Goal: Task Accomplishment & Management: Manage account settings

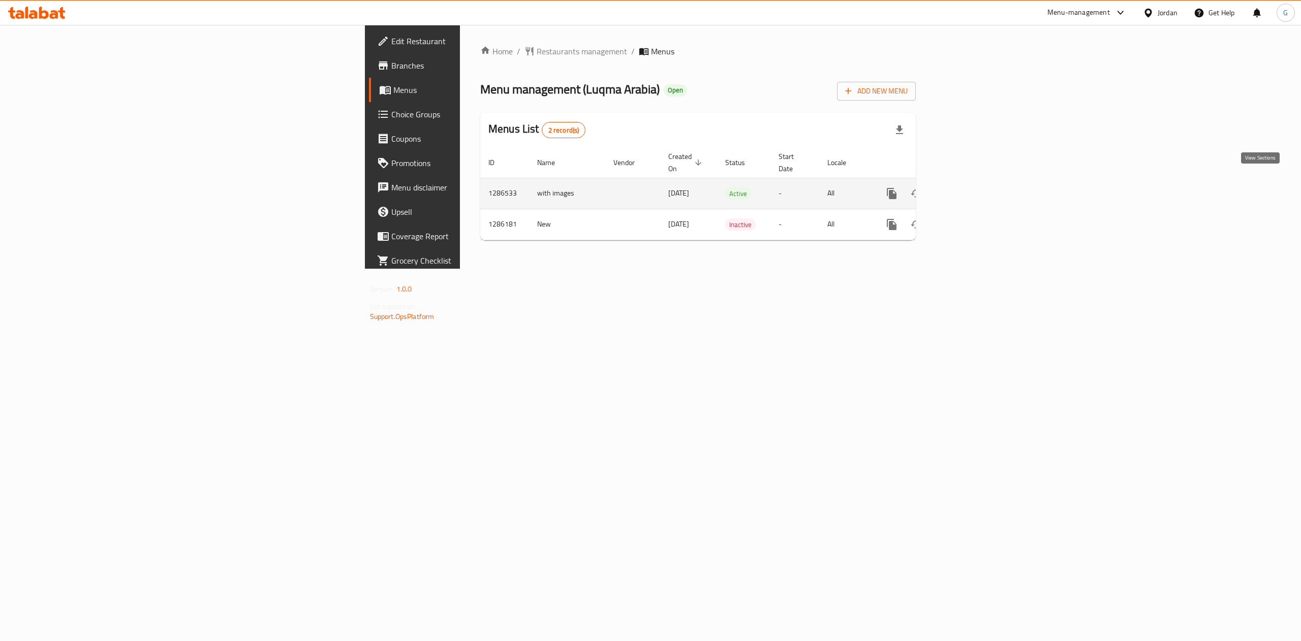
click at [977, 188] on link "enhanced table" at bounding box center [965, 193] width 24 height 24
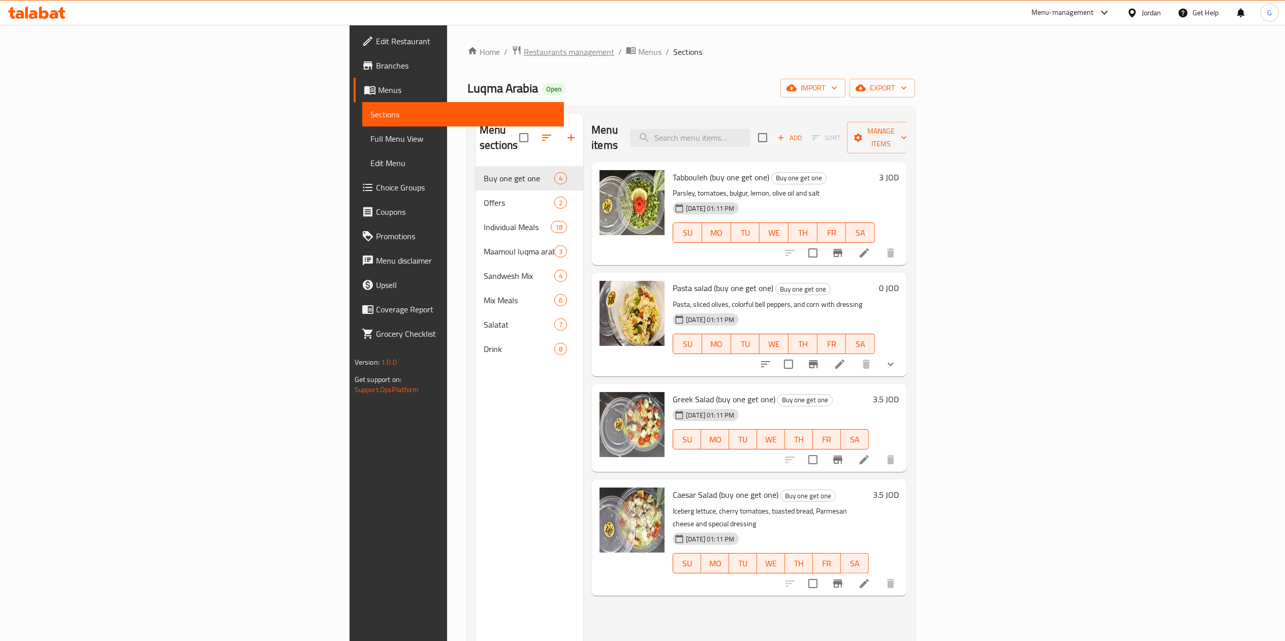
click at [524, 49] on span "Restaurants management" at bounding box center [569, 52] width 90 height 12
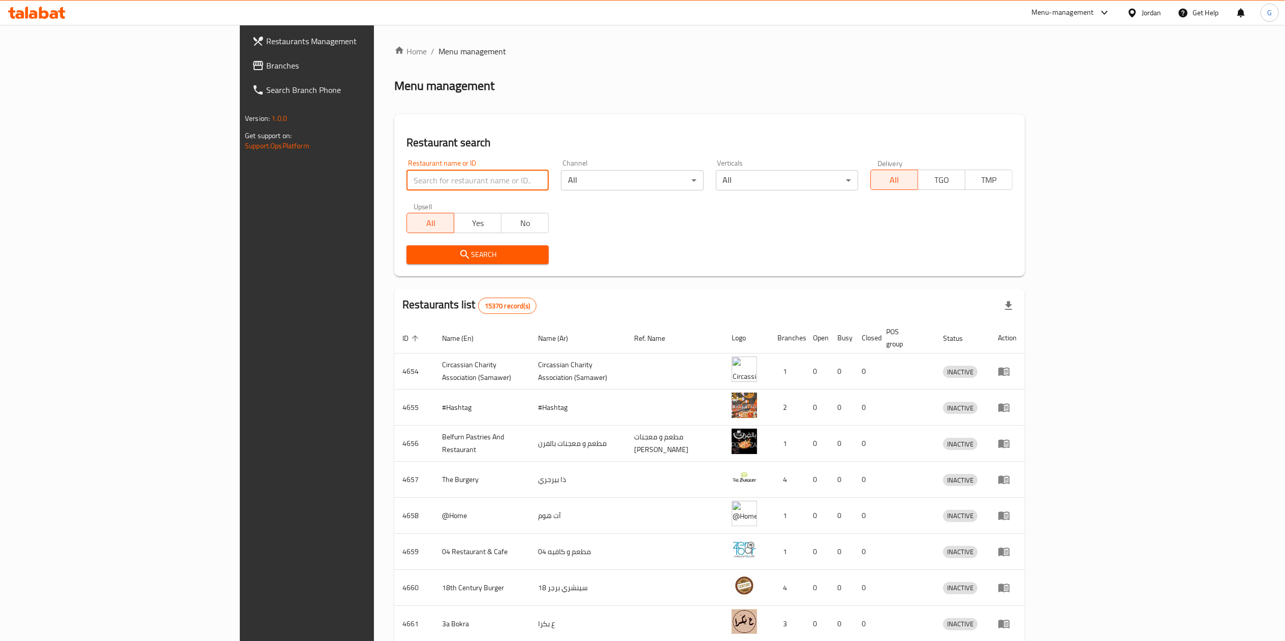
click at [416, 181] on input "search" at bounding box center [478, 180] width 142 height 20
type input "double"
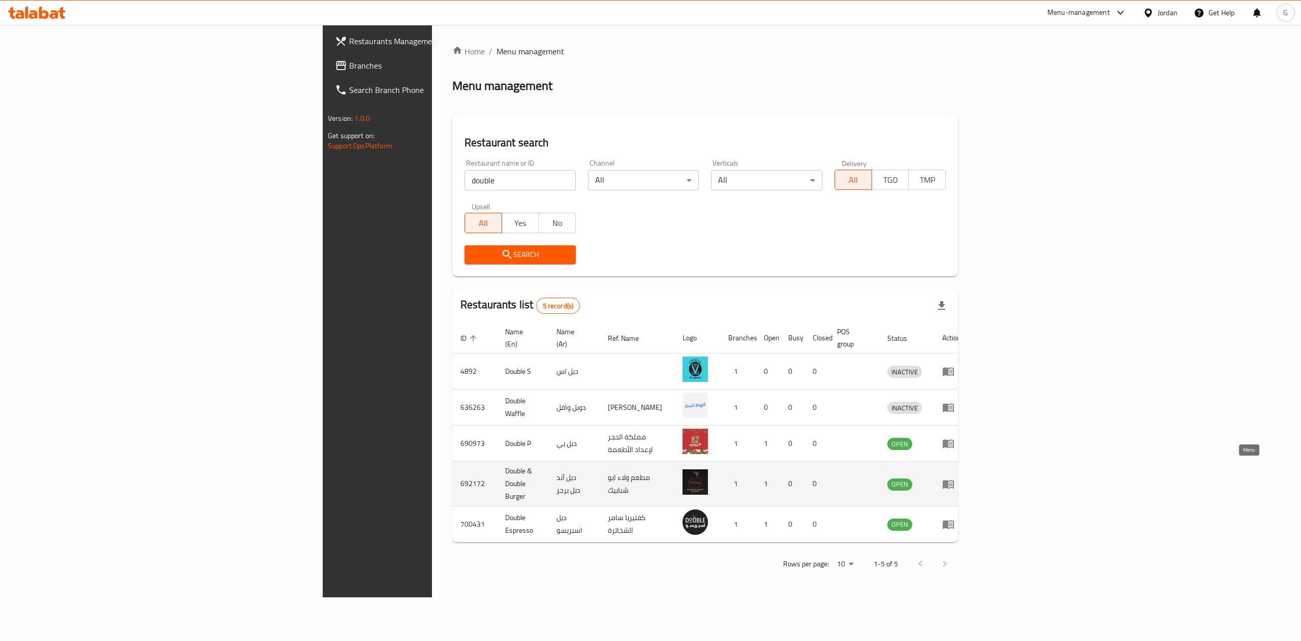
click at [961, 478] on link "enhanced table" at bounding box center [951, 484] width 19 height 12
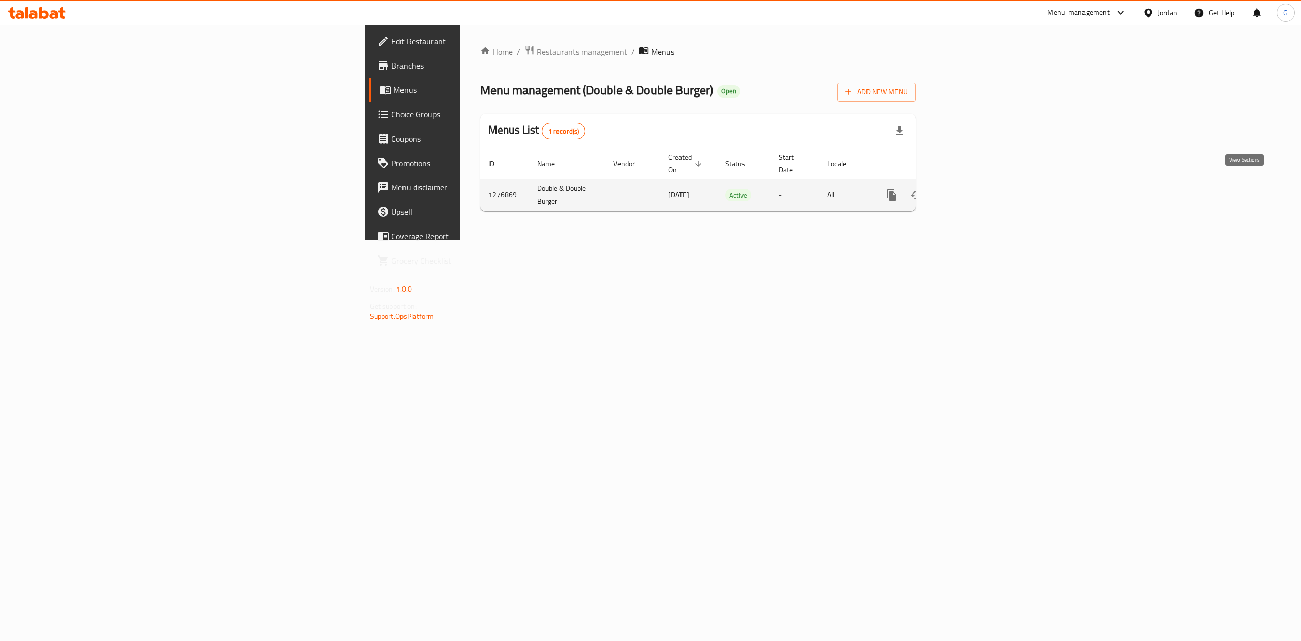
click at [971, 189] on icon "enhanced table" at bounding box center [965, 195] width 12 height 12
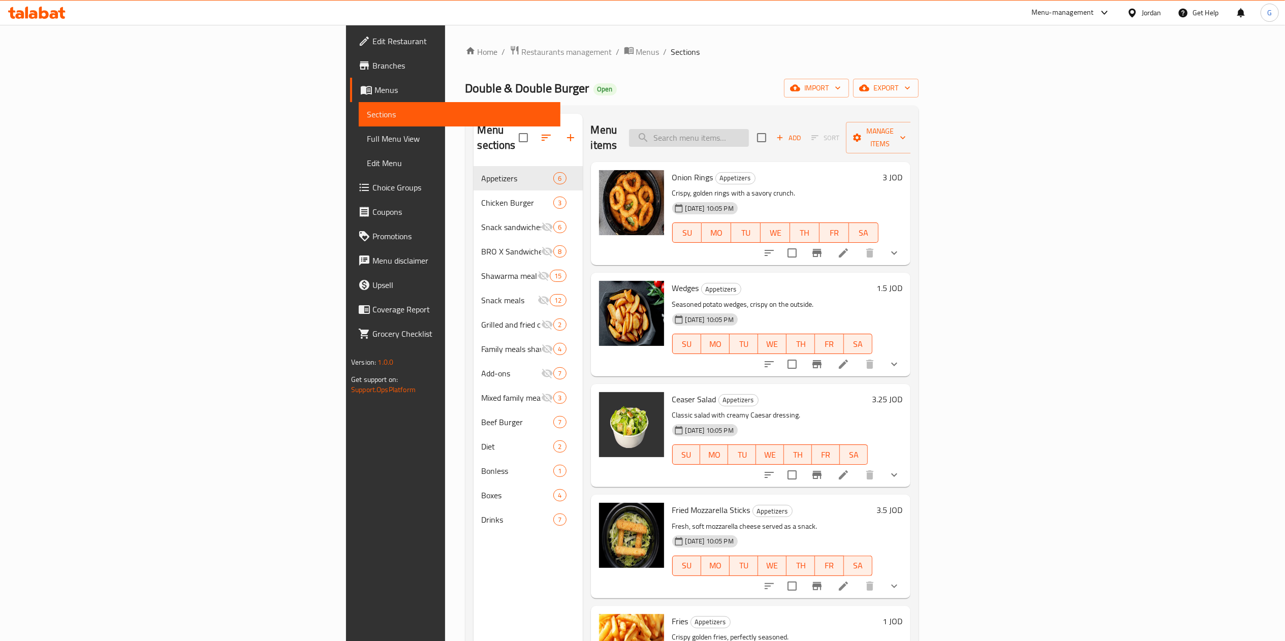
click at [749, 134] on input "search" at bounding box center [689, 138] width 120 height 18
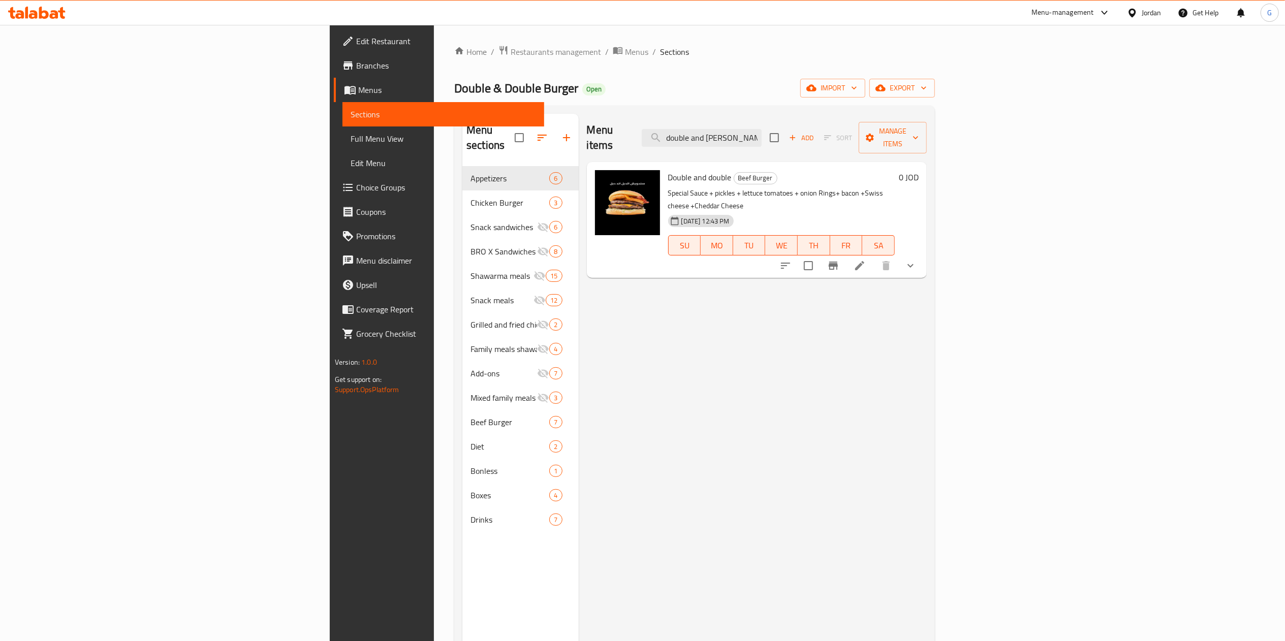
type input "double and [PERSON_NAME]"
click at [874, 257] on li at bounding box center [860, 266] width 28 height 18
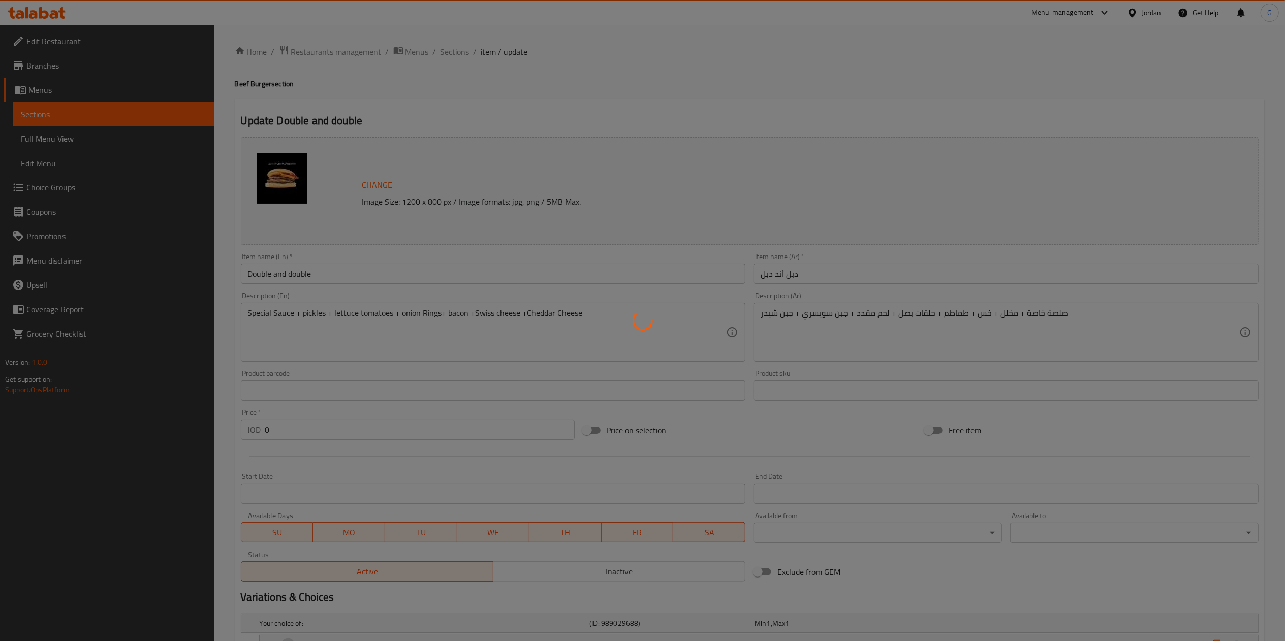
scroll to position [175, 0]
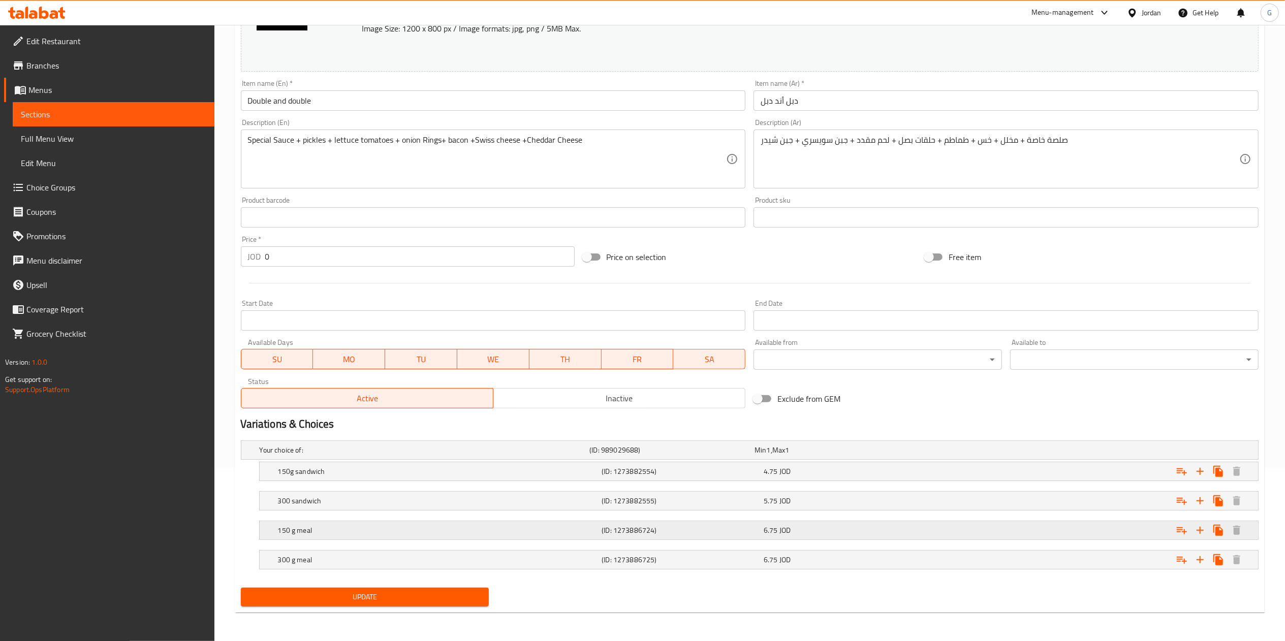
click at [868, 527] on div "6.75 JOD" at bounding box center [843, 530] width 158 height 10
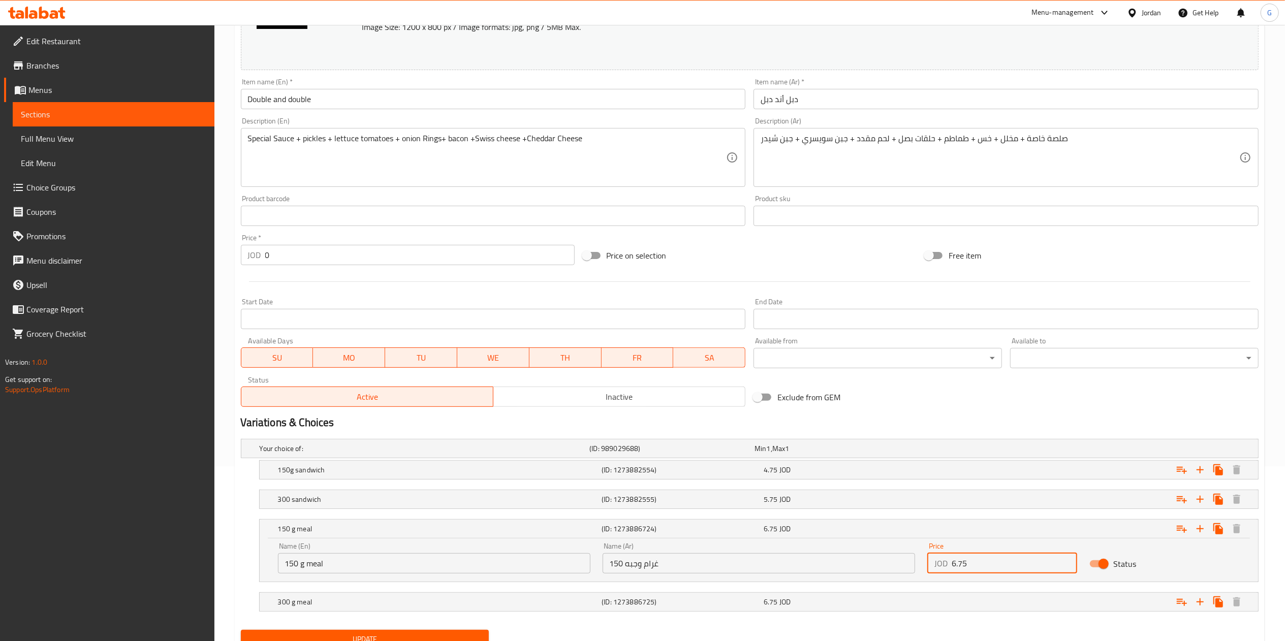
click at [973, 565] on input "6.75" at bounding box center [1015, 563] width 126 height 20
type input "5.75"
click at [434, 634] on button "Update" at bounding box center [365, 639] width 248 height 19
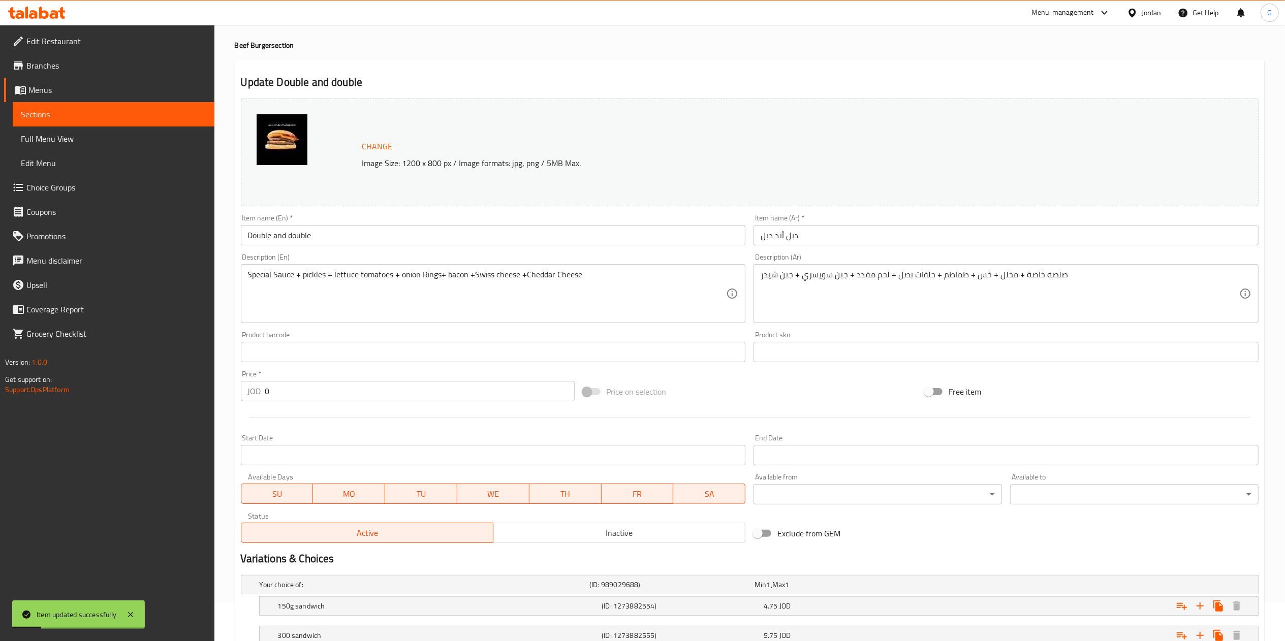
scroll to position [0, 0]
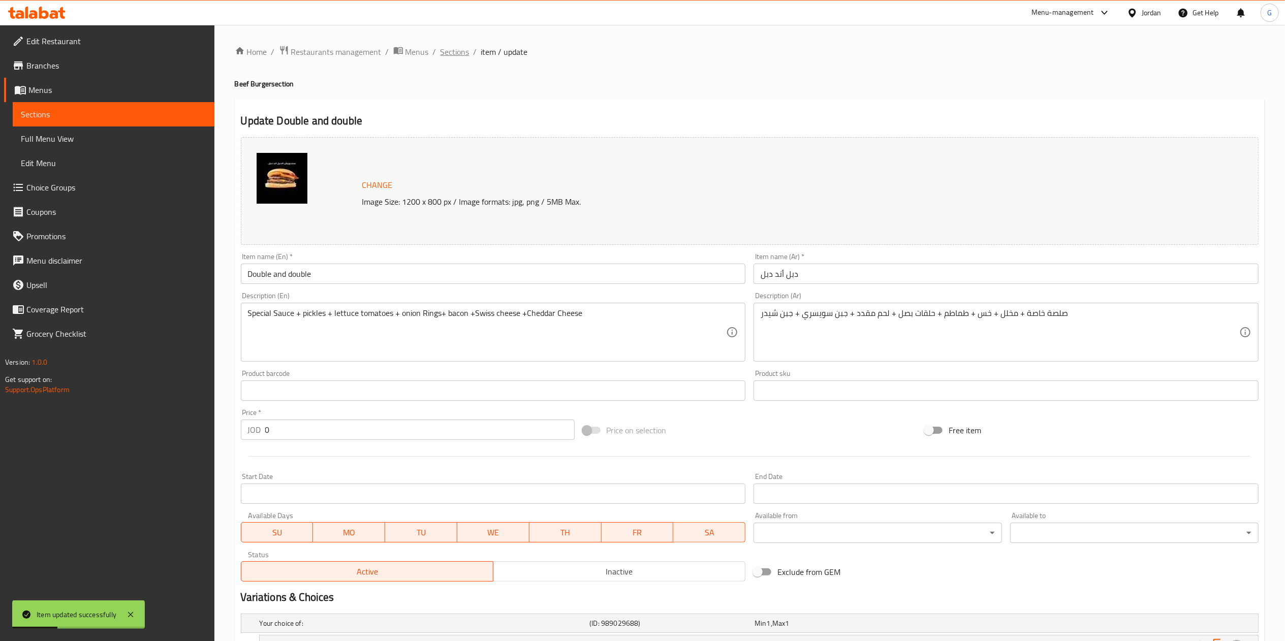
click at [446, 48] on span "Sections" at bounding box center [455, 52] width 29 height 12
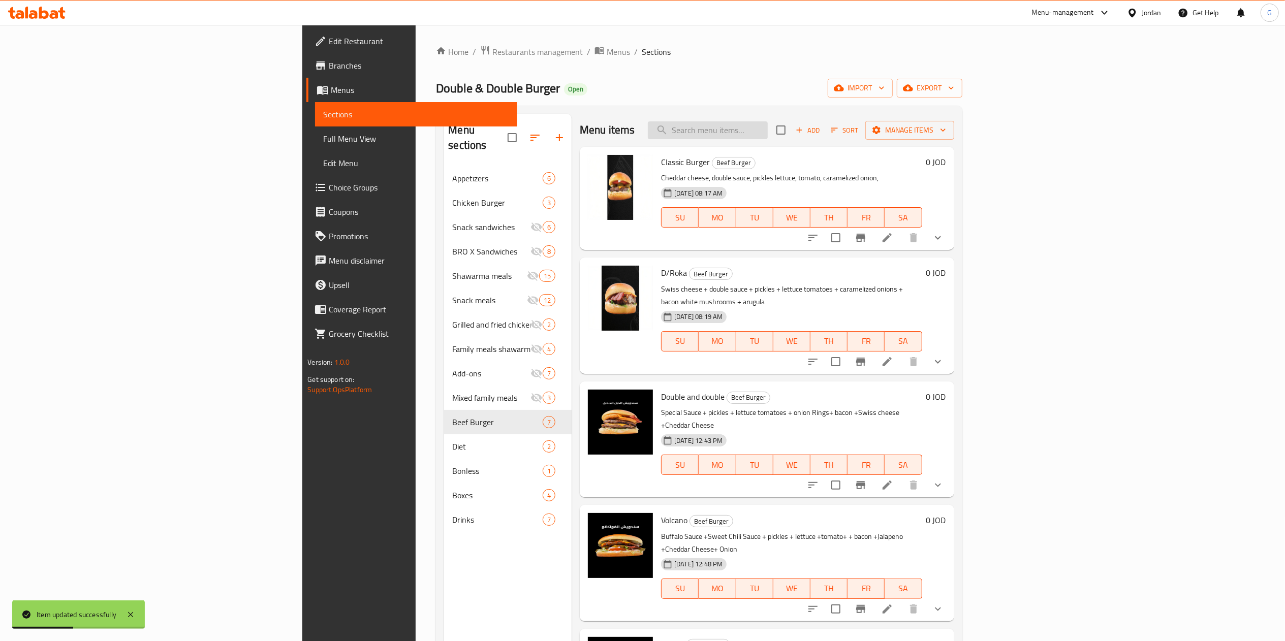
click at [768, 126] on input "search" at bounding box center [708, 130] width 120 height 18
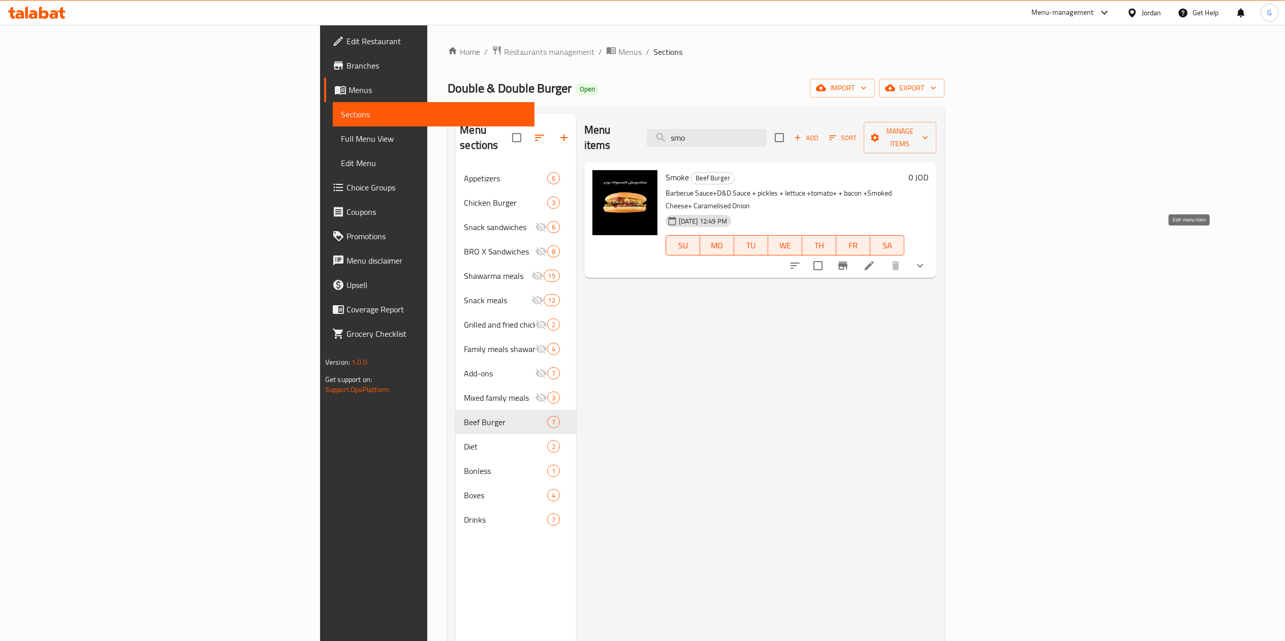
type input "smo"
click at [876, 260] on icon at bounding box center [869, 266] width 12 height 12
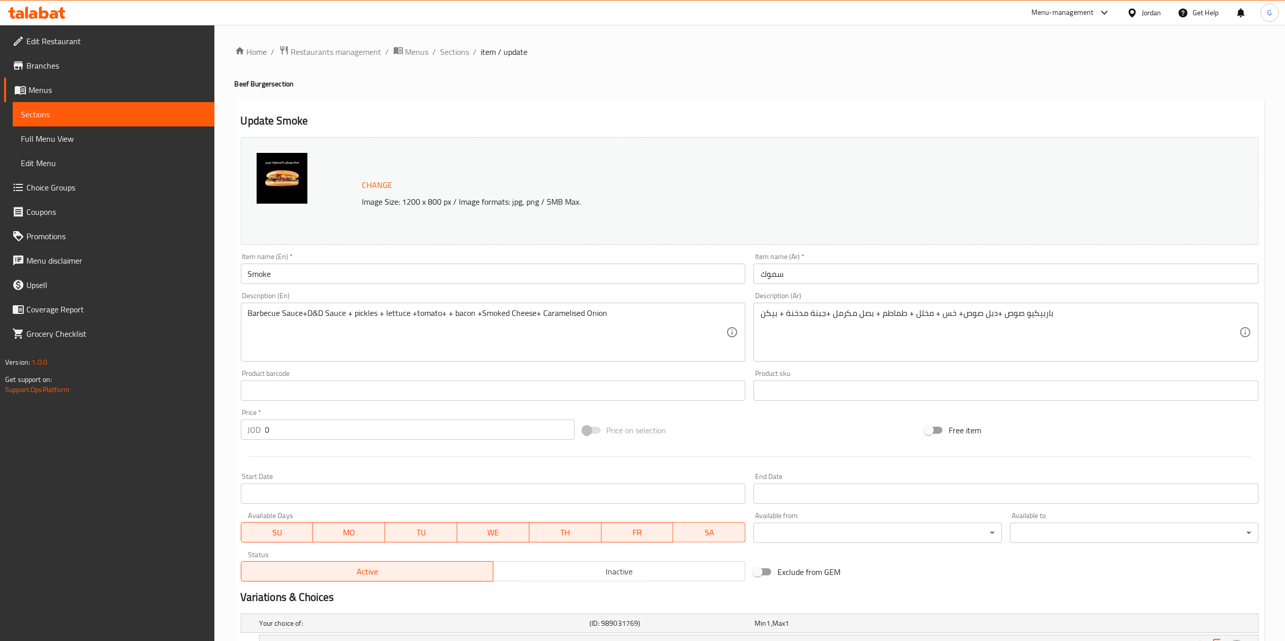
scroll to position [175, 0]
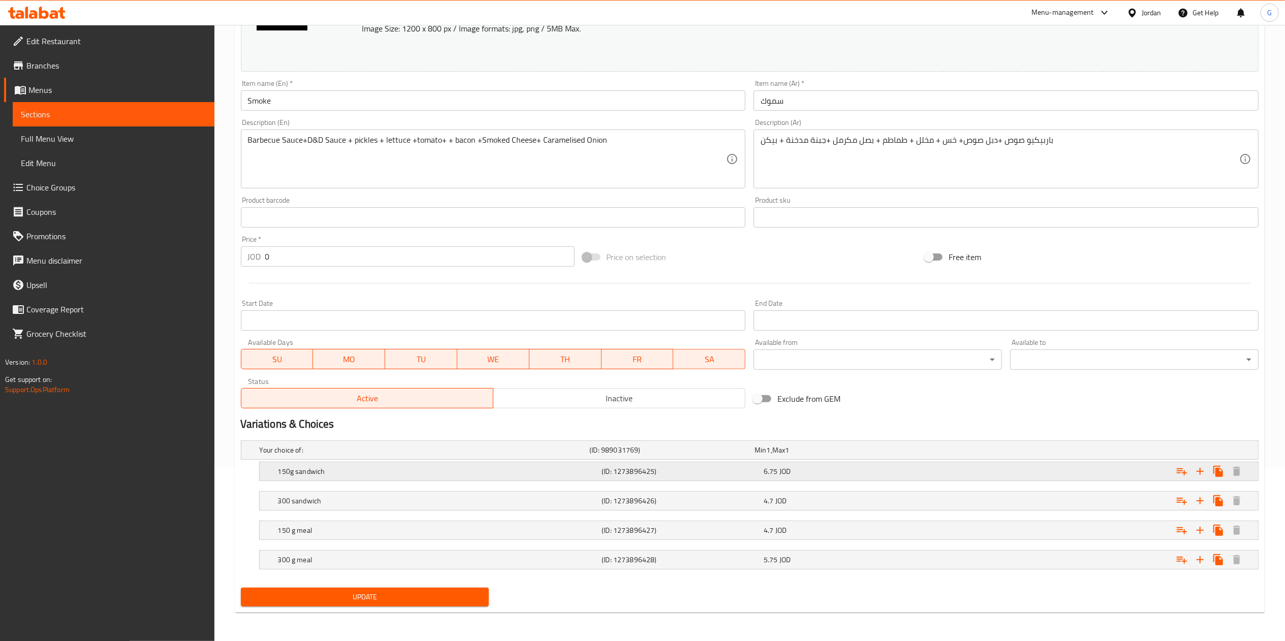
click at [657, 461] on div "150g sandwich (ID: 1273896425) 6.75 JOD" at bounding box center [762, 471] width 972 height 22
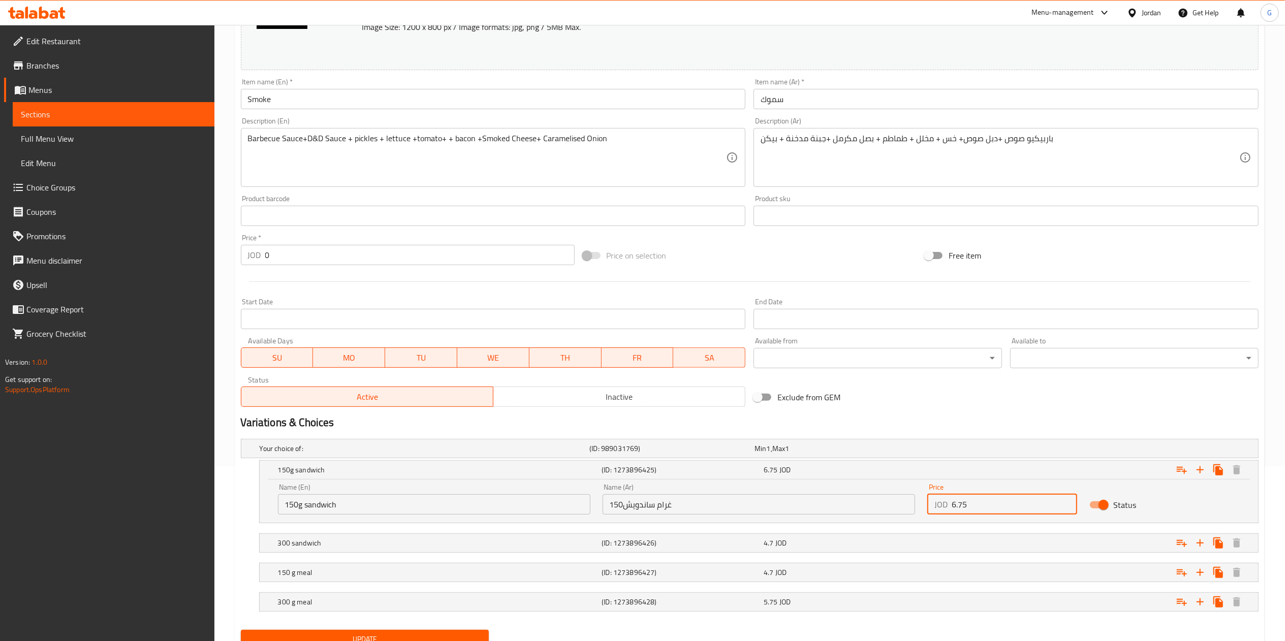
click at [1003, 511] on input "6.75" at bounding box center [1015, 504] width 126 height 20
type input "4.7"
click at [850, 573] on div "4.7 JOD" at bounding box center [843, 573] width 158 height 10
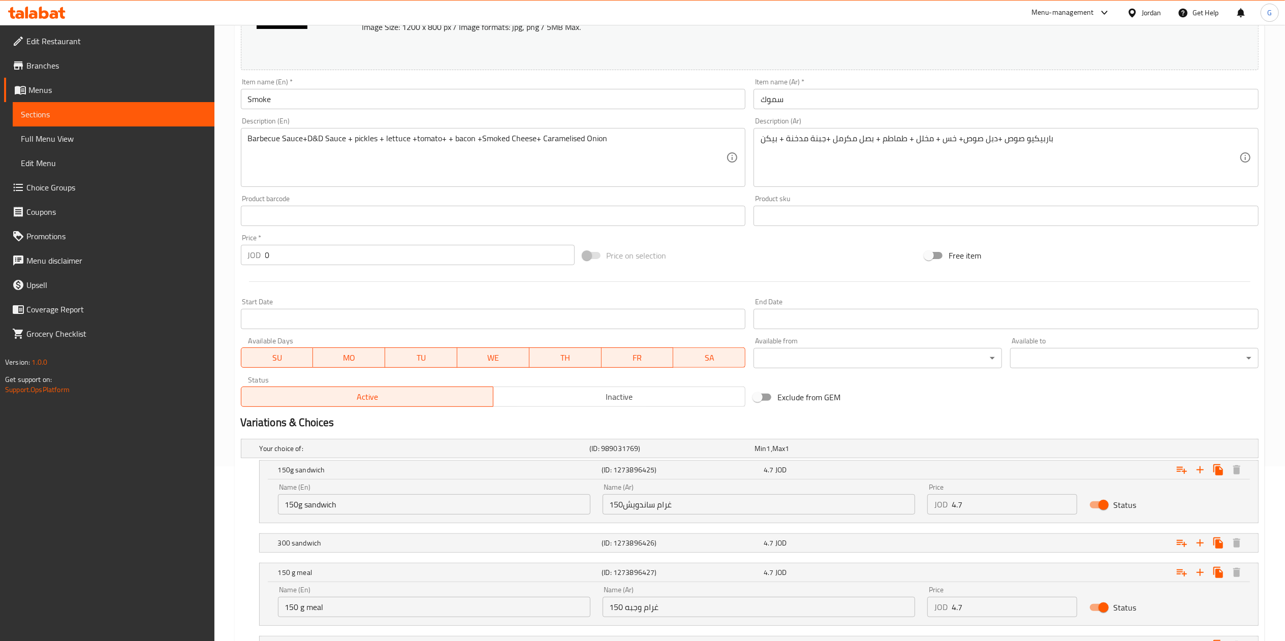
click at [992, 614] on input "4.7" at bounding box center [1015, 607] width 126 height 20
type input "5.7"
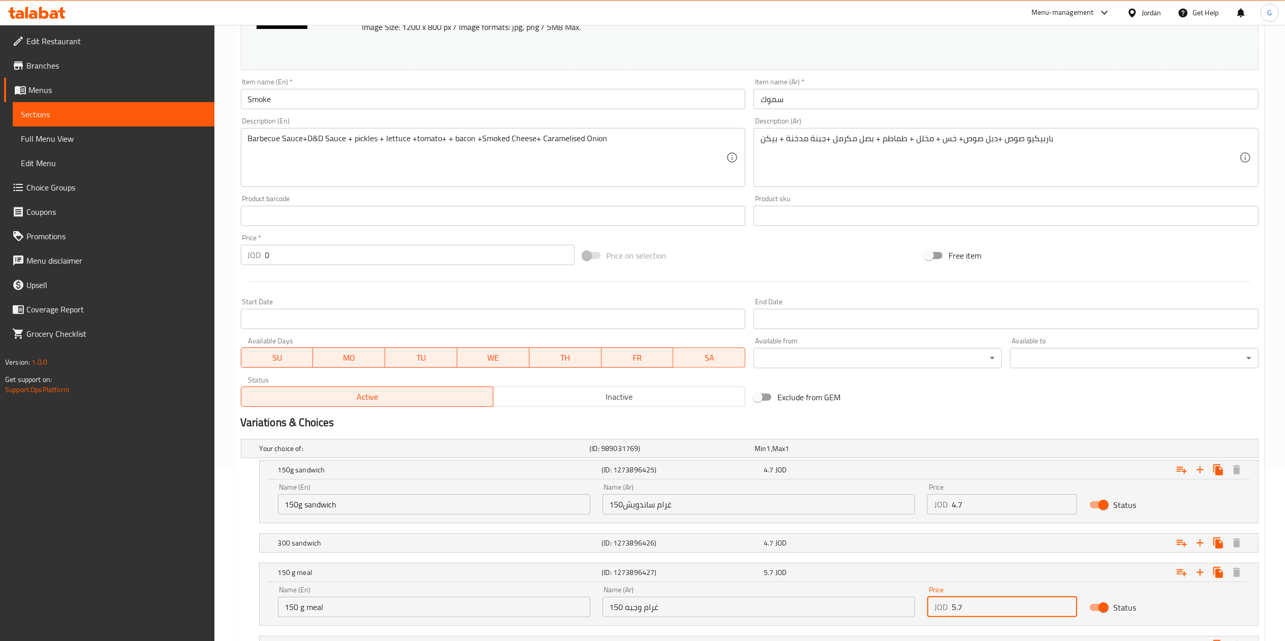
scroll to position [262, 0]
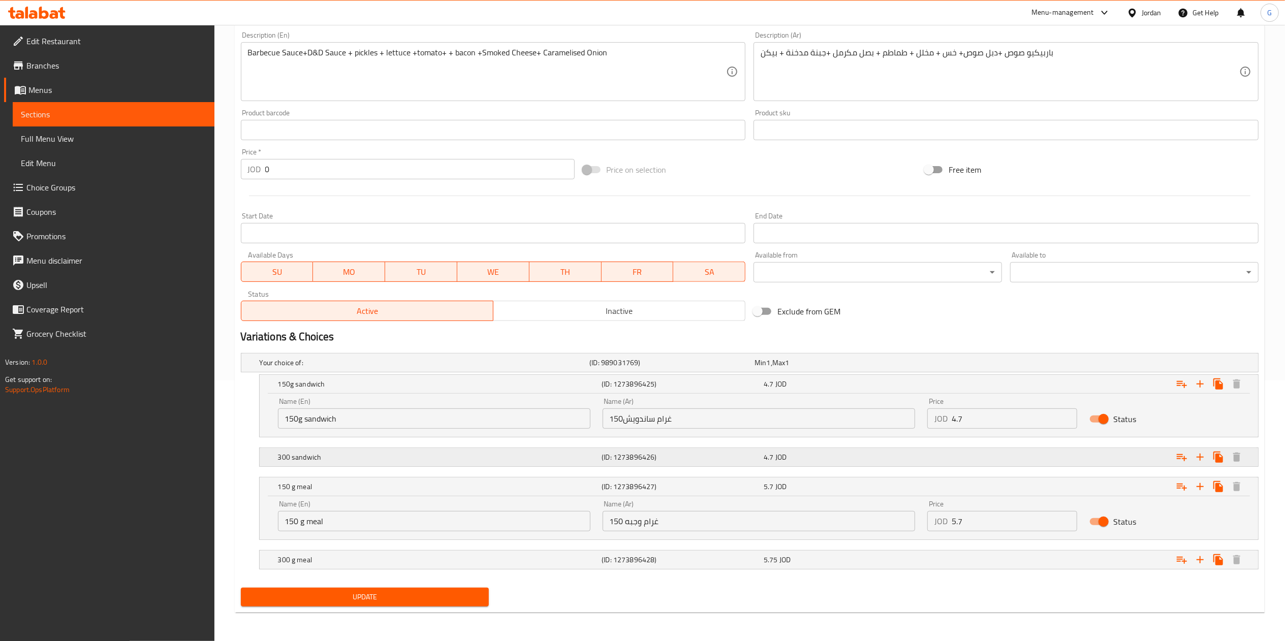
click at [887, 453] on div "4.7 JOD" at bounding box center [843, 457] width 158 height 10
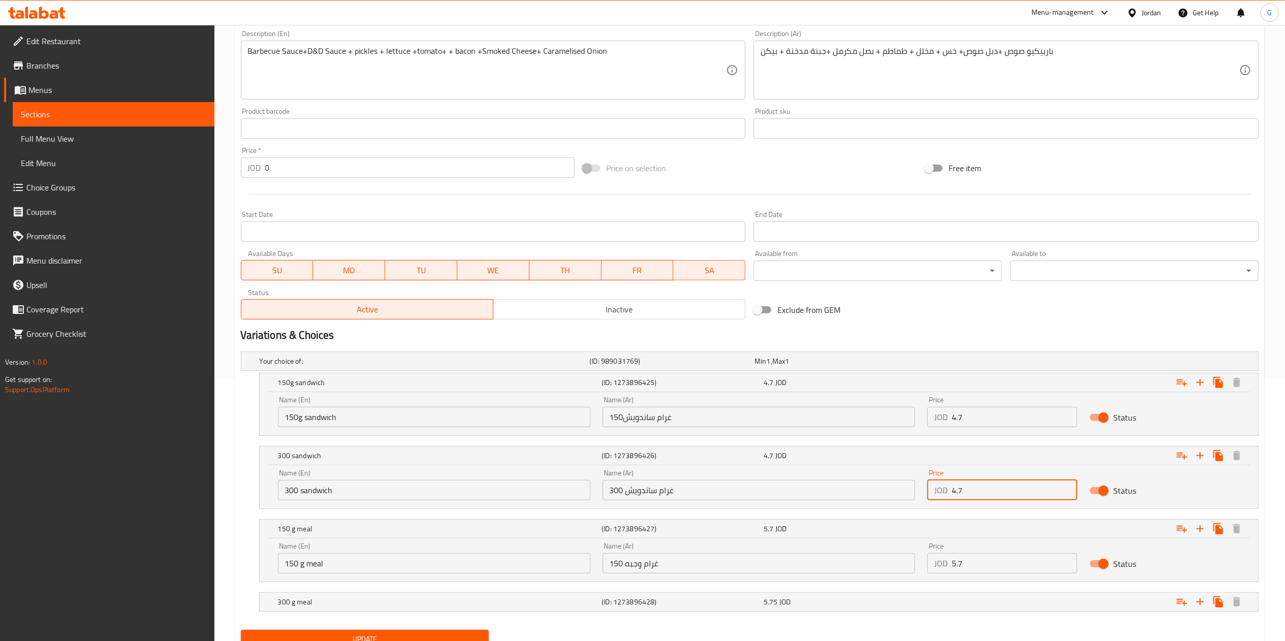
click at [954, 493] on input "4.7" at bounding box center [1015, 490] width 126 height 20
type input "5.75"
click at [954, 564] on input "5.7" at bounding box center [1015, 563] width 126 height 20
click at [883, 607] on div "5.75 JOD" at bounding box center [843, 602] width 158 height 10
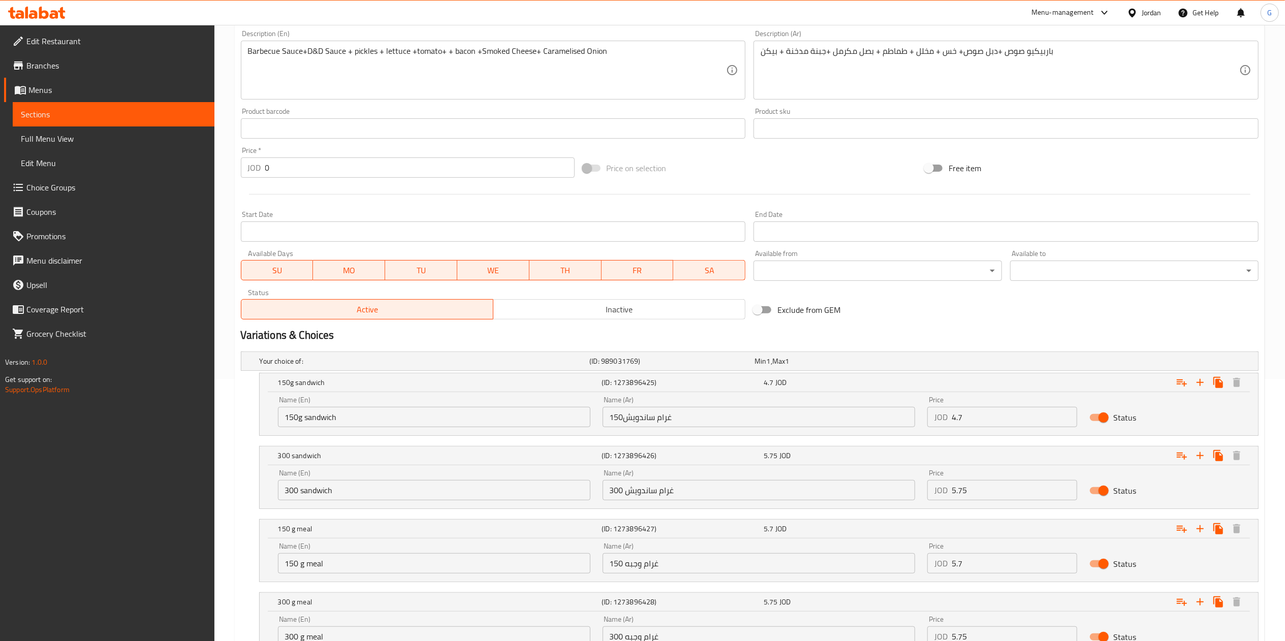
scroll to position [350, 0]
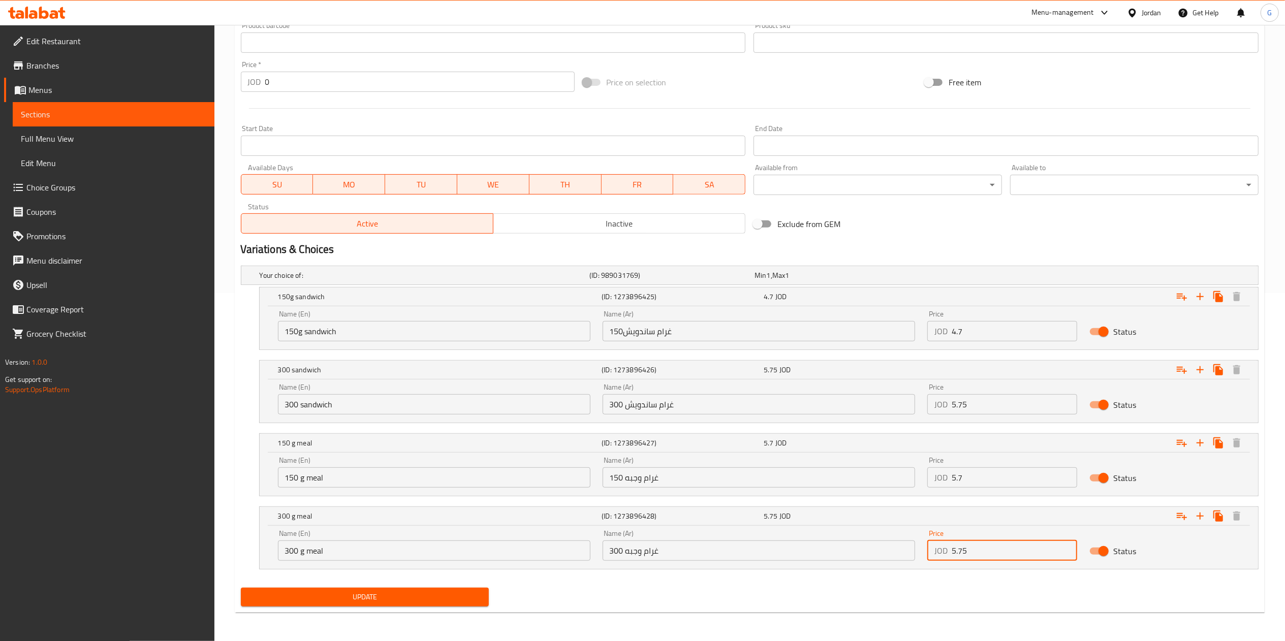
drag, startPoint x: 954, startPoint y: 550, endPoint x: 929, endPoint y: 552, distance: 24.9
click at [929, 552] on div "JOD 5.75 Price" at bounding box center [1002, 551] width 150 height 20
type input "6.75"
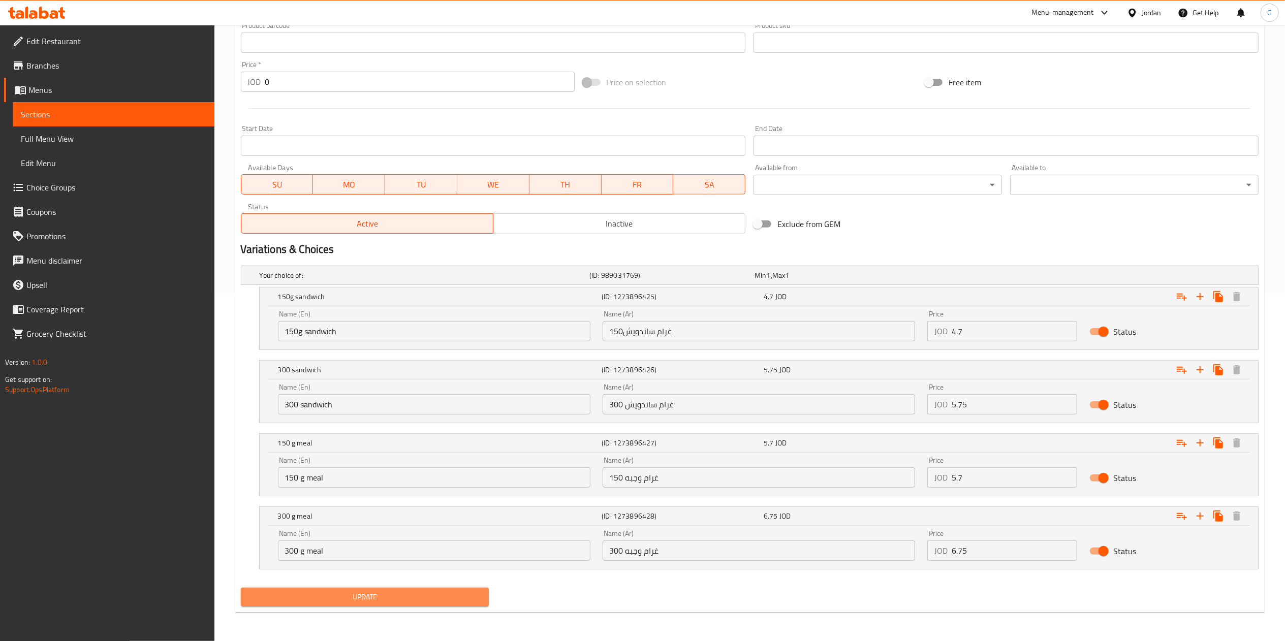
click at [463, 594] on span "Update" at bounding box center [365, 597] width 232 height 13
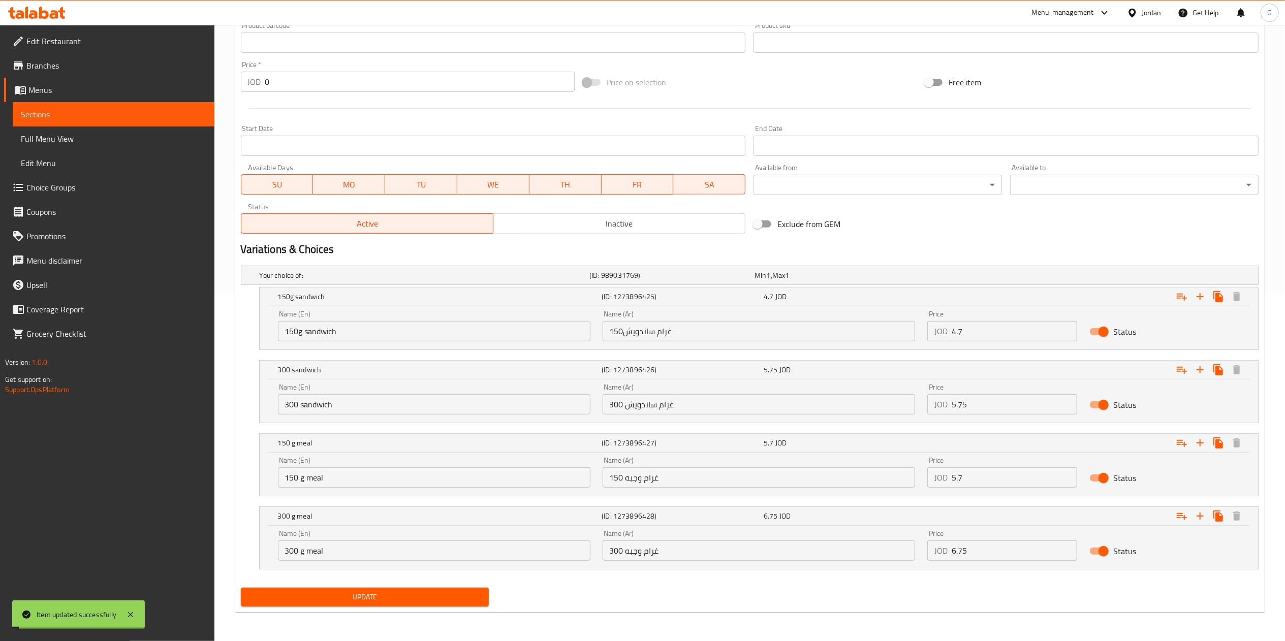
scroll to position [0, 0]
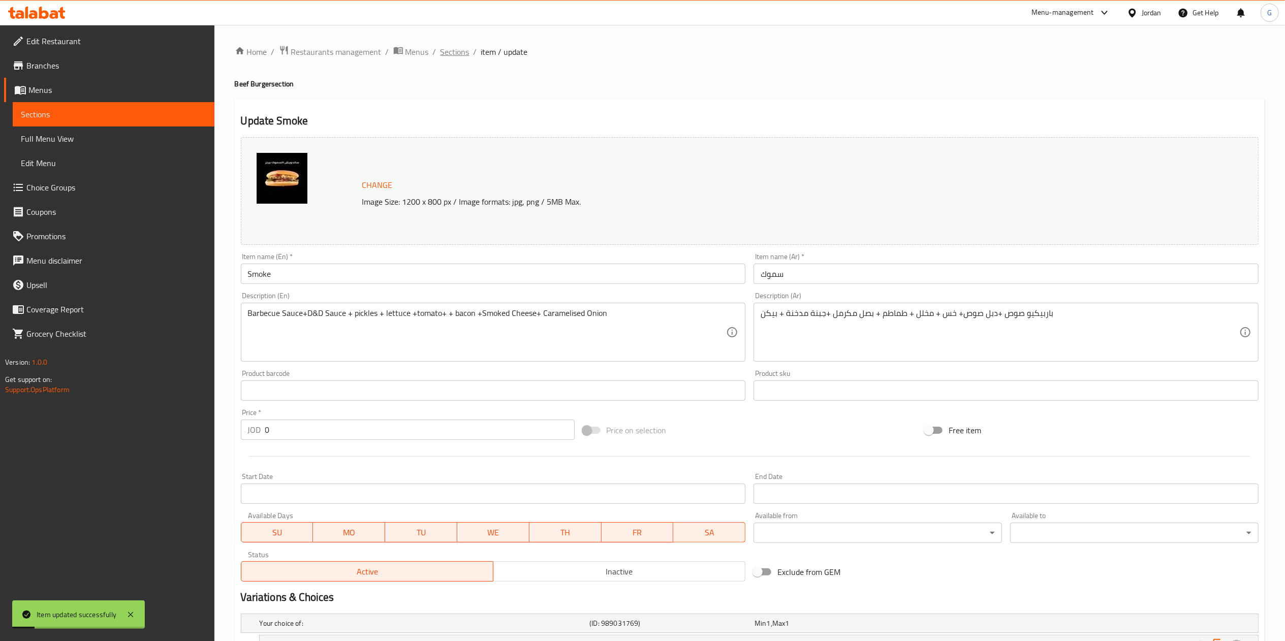
click at [454, 46] on span "Sections" at bounding box center [455, 52] width 29 height 12
